Goal: Task Accomplishment & Management: Use online tool/utility

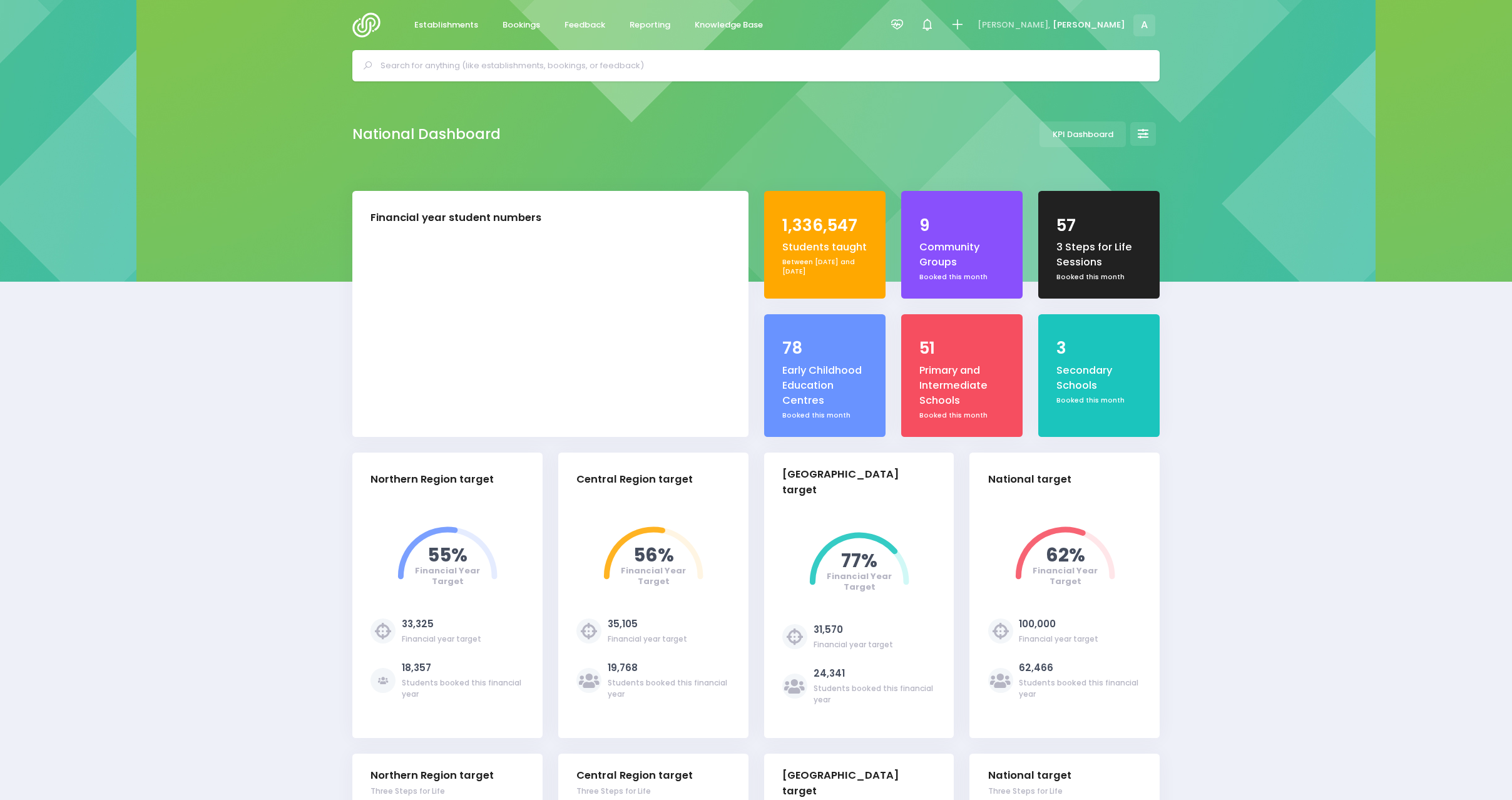
select select "5"
click at [633, 25] on span "Reporting" at bounding box center [650, 25] width 41 height 12
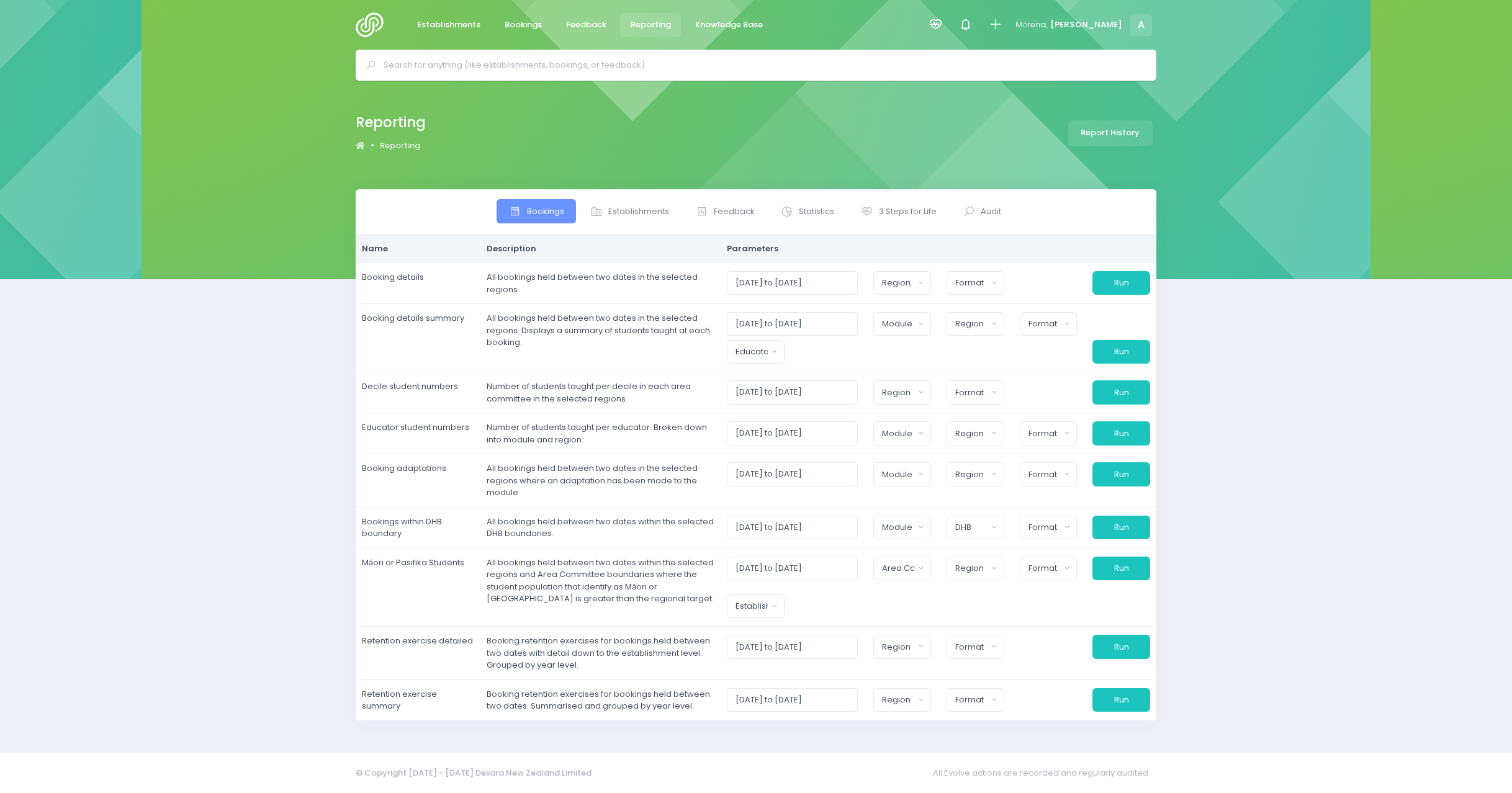
select select
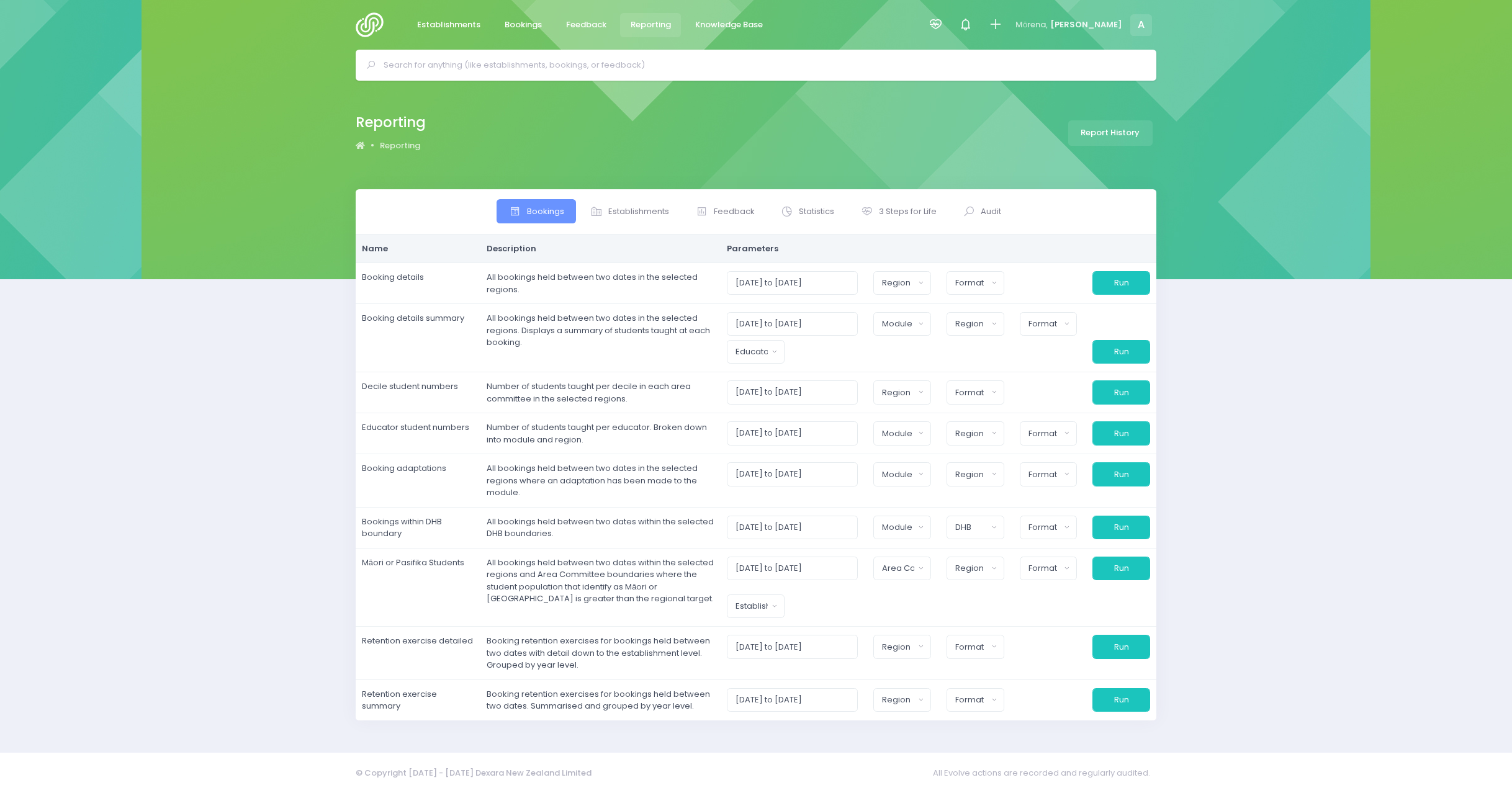
select select
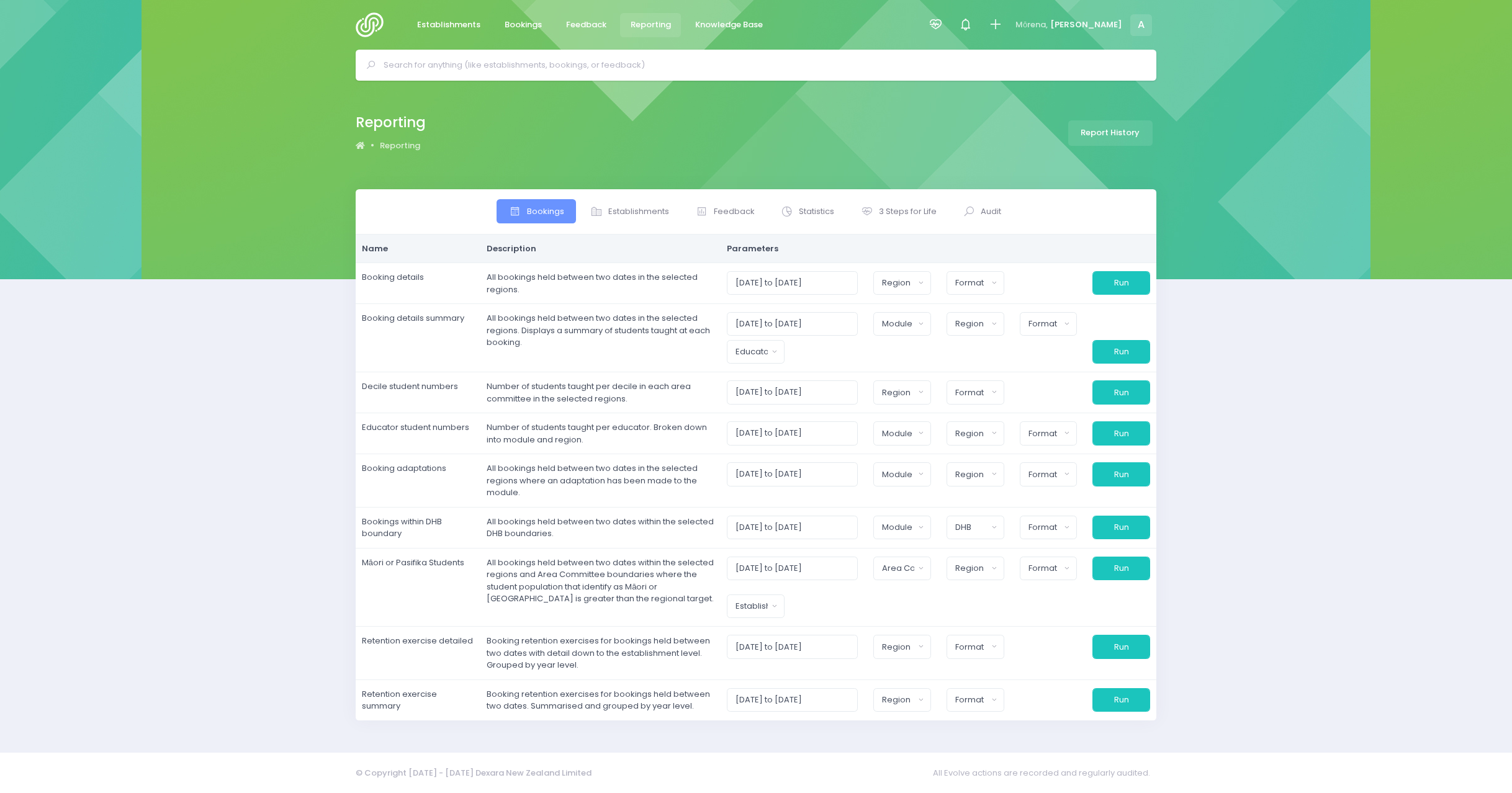
select select
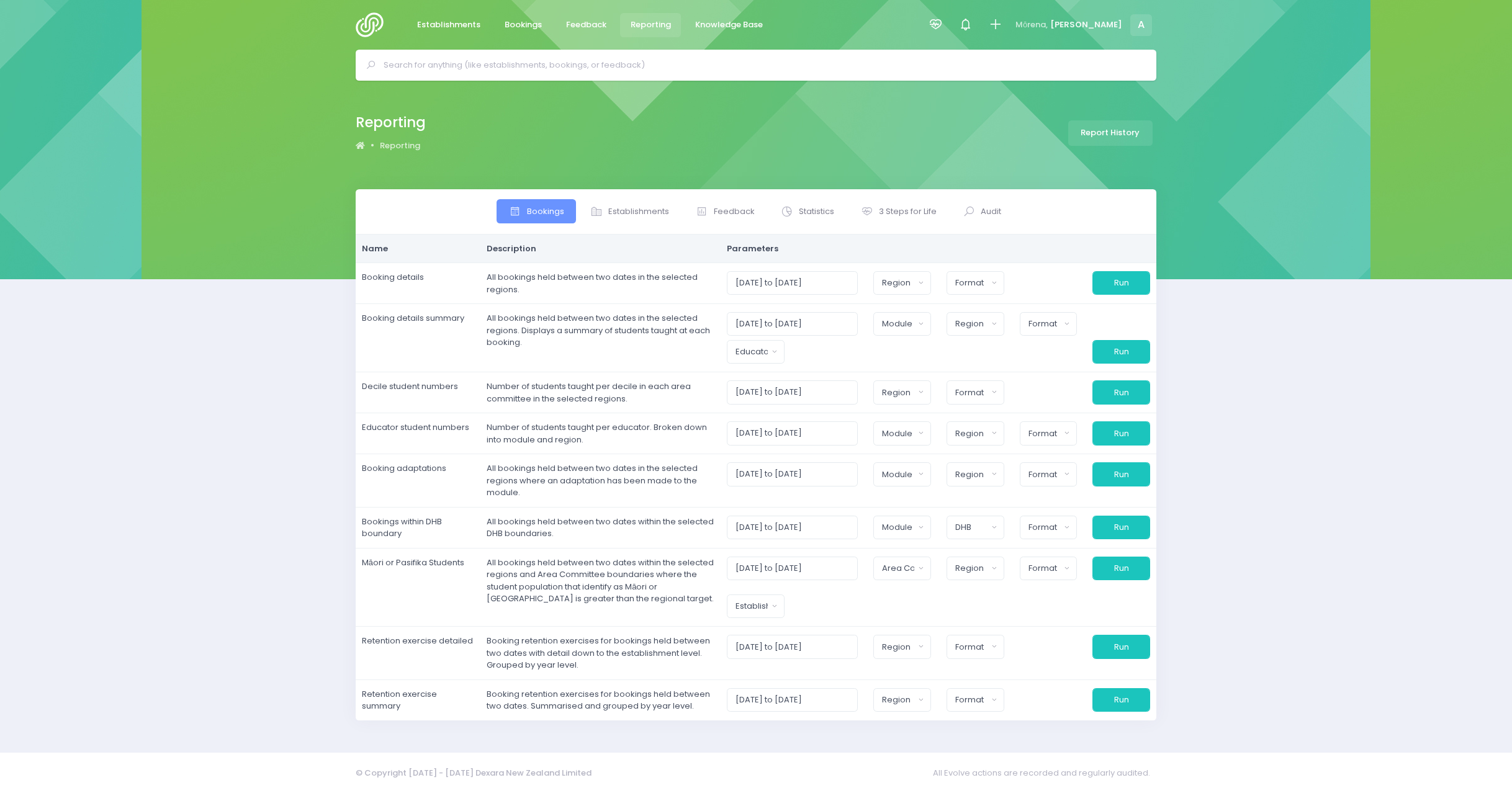
select select
click at [916, 204] on link "3 Steps for Life" at bounding box center [899, 211] width 100 height 24
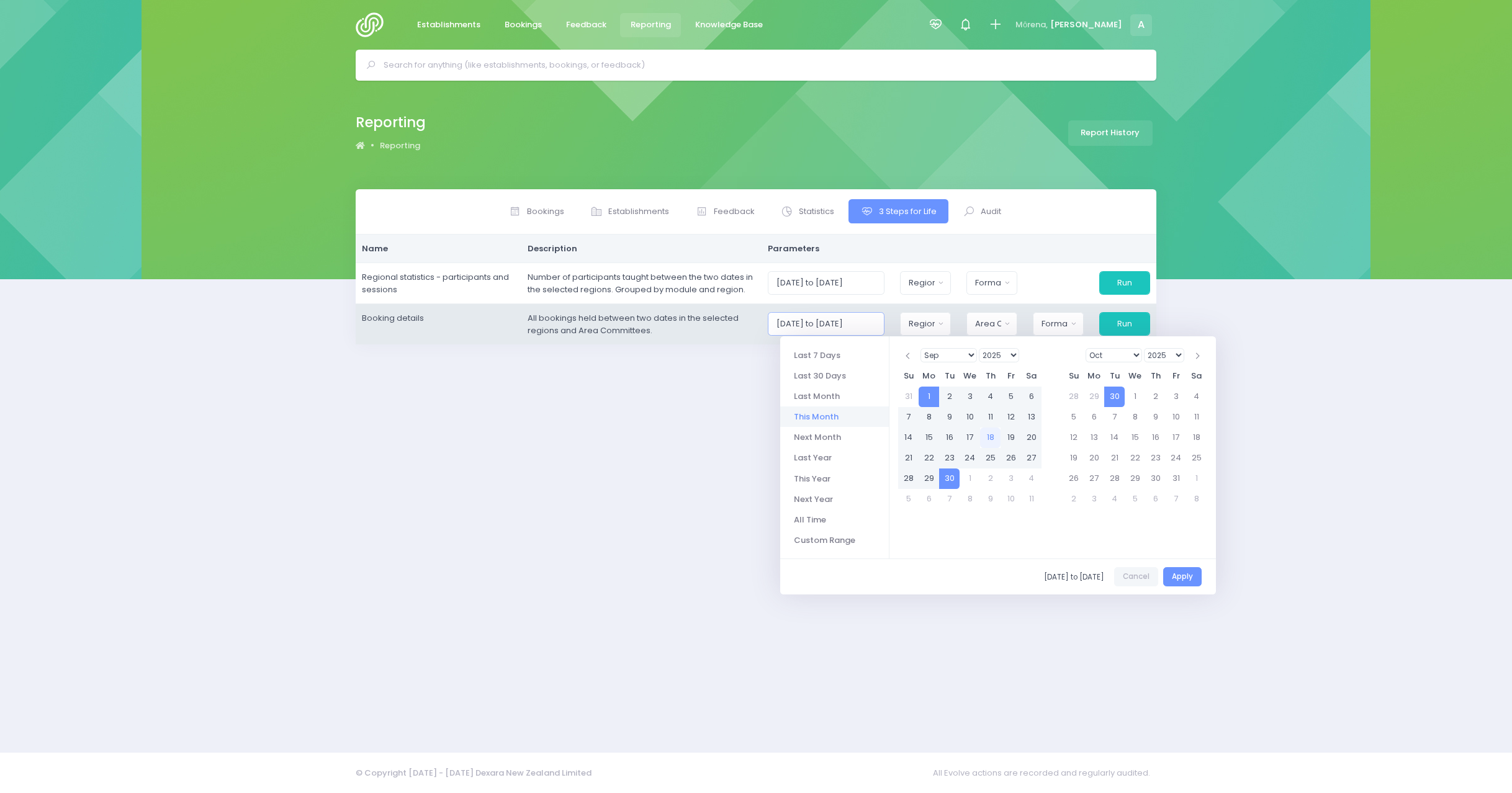
click at [851, 328] on input "[DATE] to [DATE]" at bounding box center [826, 324] width 117 height 23
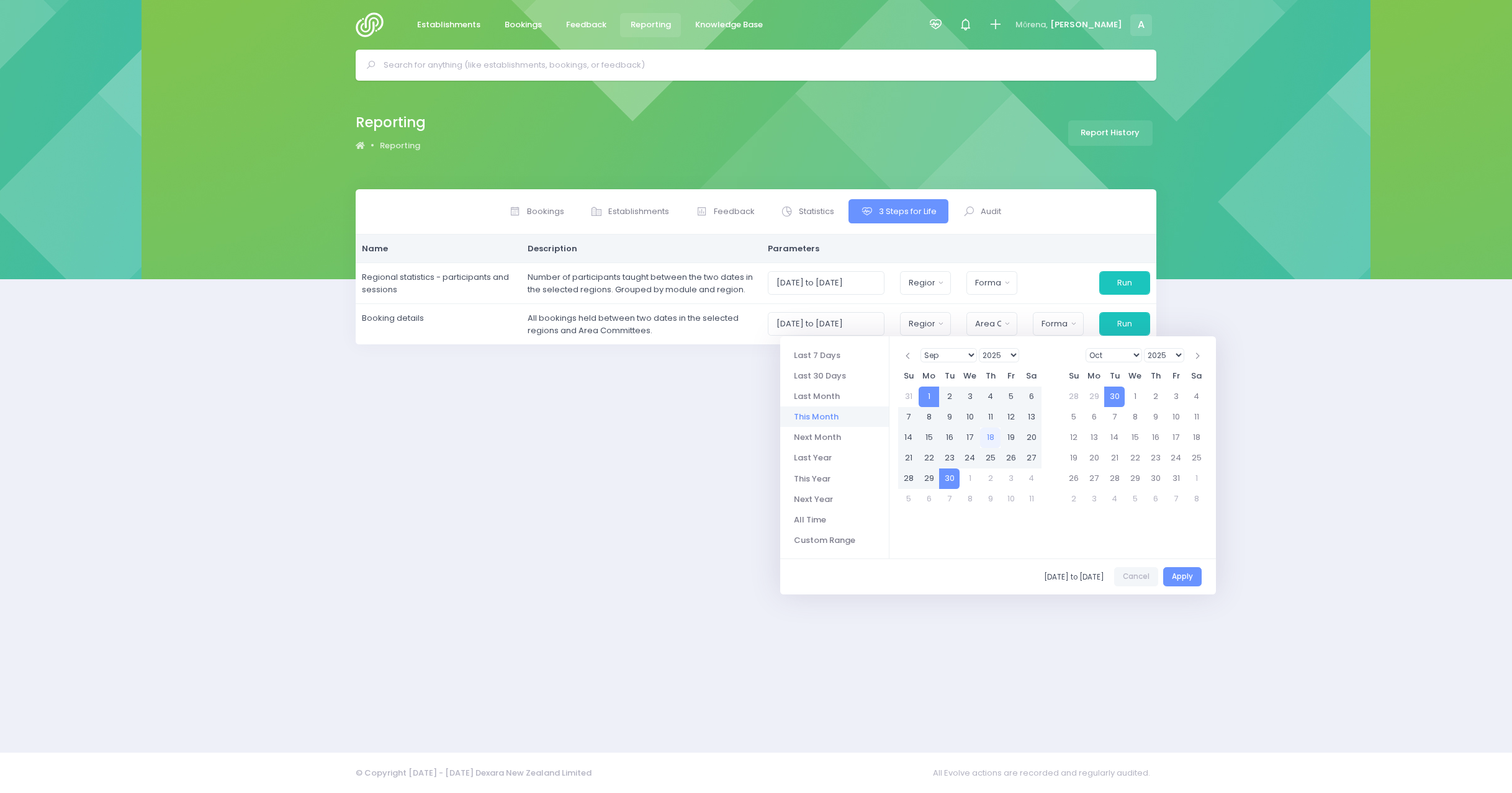
click at [818, 413] on li "This Month" at bounding box center [834, 417] width 108 height 21
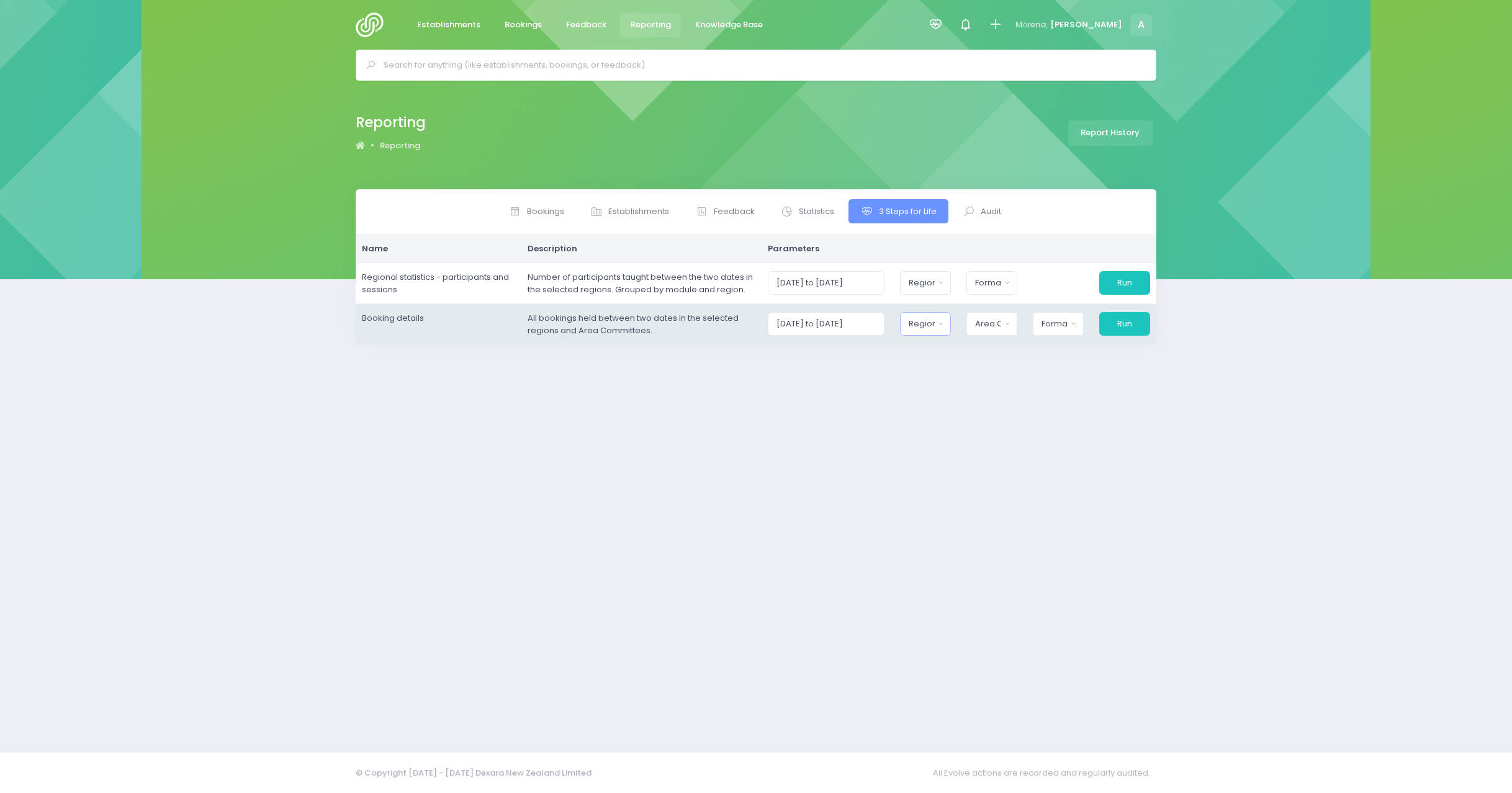
click at [941, 323] on button "Region" at bounding box center [925, 324] width 51 height 23
click at [940, 430] on span "[GEOGRAPHIC_DATA]" at bounding box center [953, 435] width 87 height 12
select select "[GEOGRAPHIC_DATA]"
click at [989, 324] on div "Area Committee" at bounding box center [983, 324] width 28 height 12
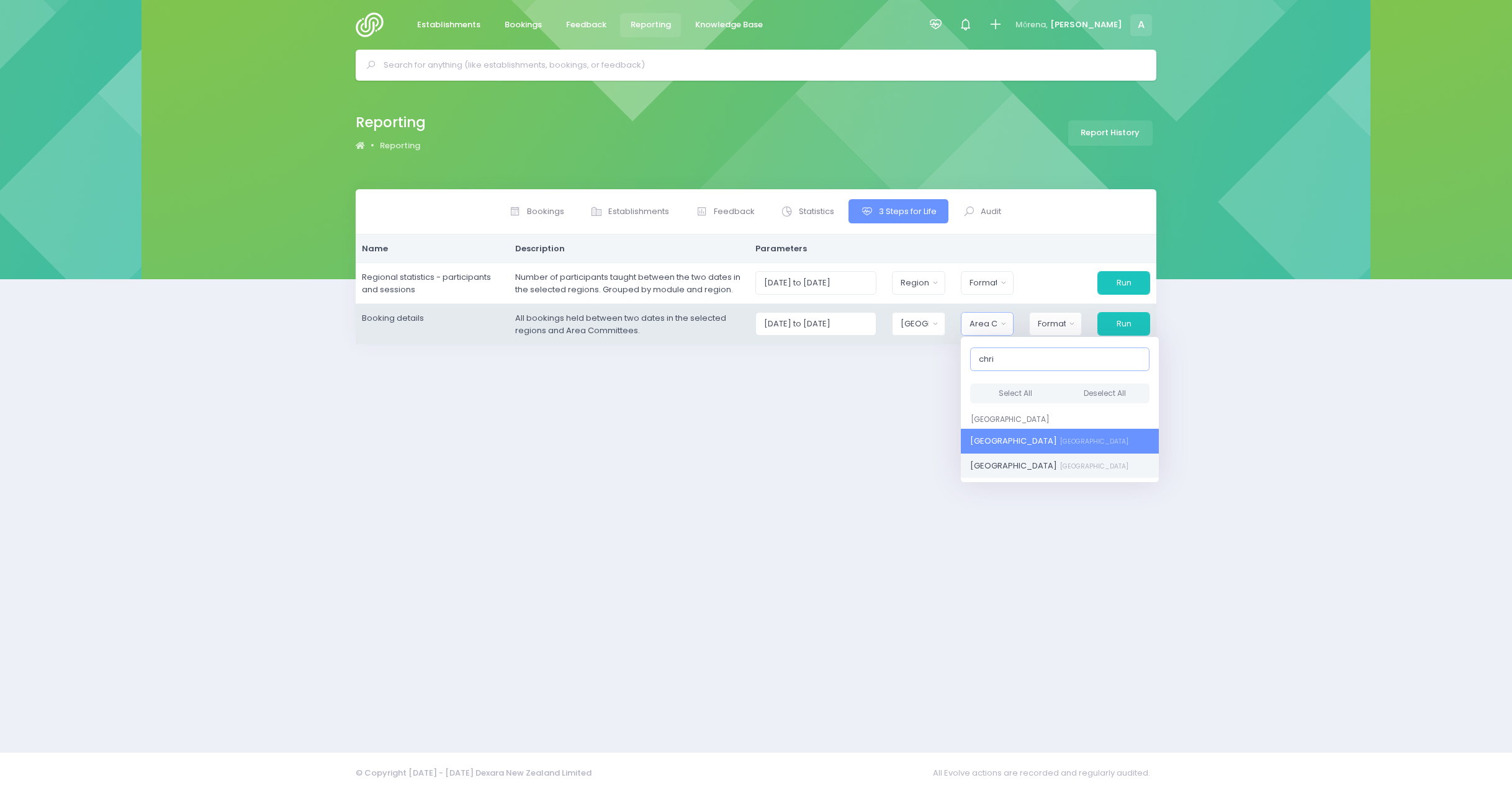
type input "chri"
click at [1023, 474] on link "[GEOGRAPHIC_DATA] [GEOGRAPHIC_DATA]" at bounding box center [1060, 466] width 198 height 25
select select "[GEOGRAPHIC_DATA]"
click at [1056, 319] on div "Format" at bounding box center [1051, 324] width 29 height 12
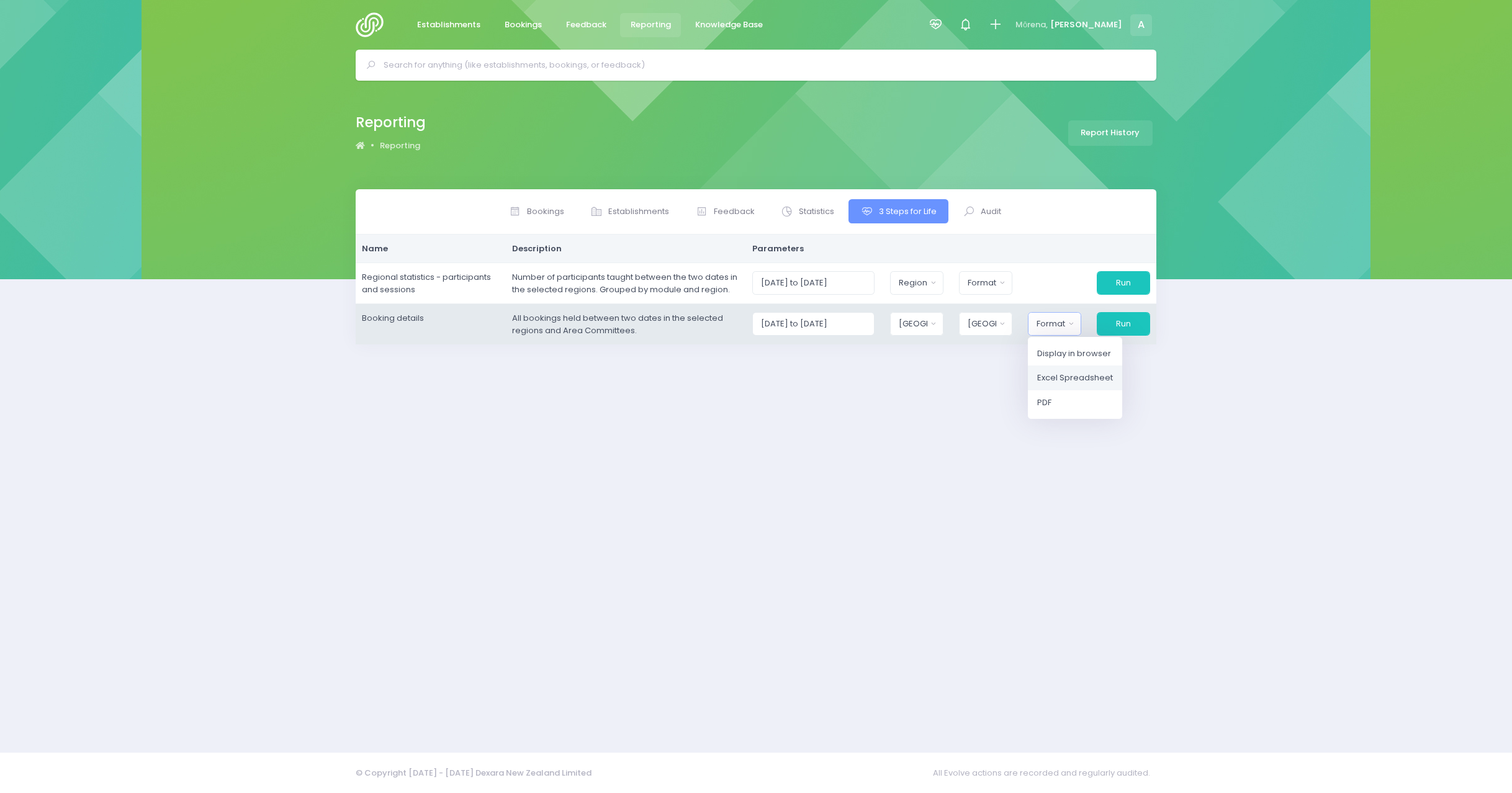
click at [1097, 373] on span "Excel Spreadsheet" at bounding box center [1075, 378] width 75 height 12
select select "excel"
click at [1116, 321] on button "Run" at bounding box center [1123, 324] width 55 height 23
